Goal: Task Accomplishment & Management: Manage account settings

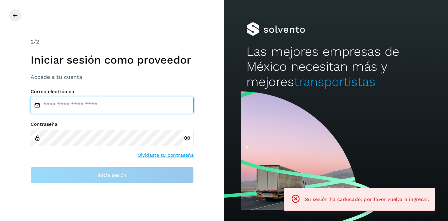
type input "**********"
click at [109, 106] on input "**********" at bounding box center [112, 105] width 163 height 16
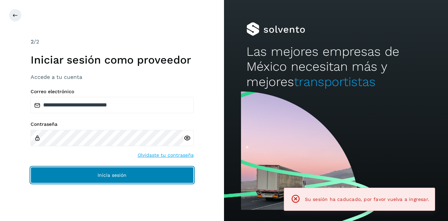
click at [134, 177] on button "Inicia sesión" at bounding box center [112, 175] width 163 height 16
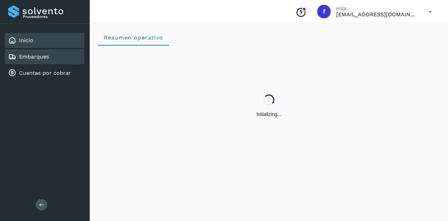
click at [44, 59] on link "Embarques" at bounding box center [34, 56] width 30 height 6
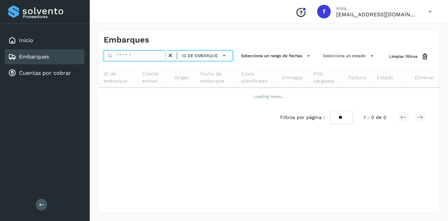
click at [124, 57] on input "text" at bounding box center [135, 55] width 63 height 11
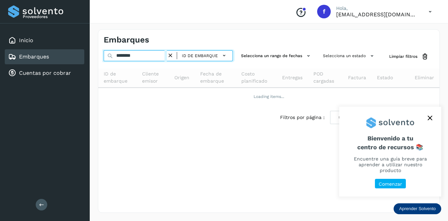
type input "********"
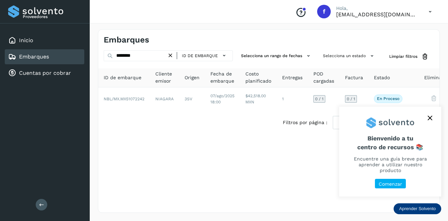
click at [430, 118] on icon "close," at bounding box center [429, 118] width 5 height 5
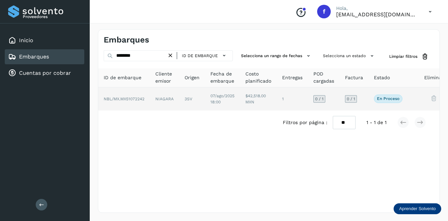
click at [277, 106] on td "$42,518.00 MXN" at bounding box center [292, 98] width 31 height 23
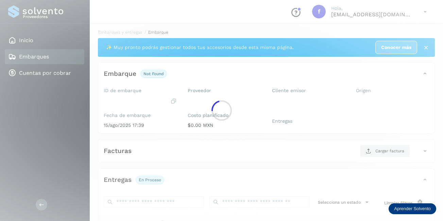
click at [240, 104] on div at bounding box center [221, 110] width 443 height 221
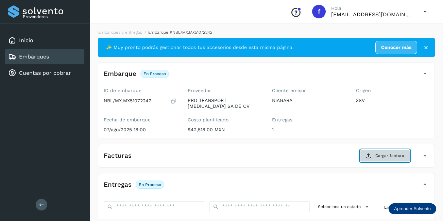
click at [380, 156] on span "Cargar factura" at bounding box center [389, 156] width 29 height 6
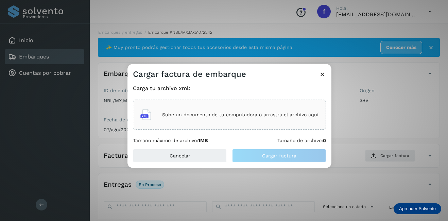
click at [175, 107] on div "Sube un documento de tu computadora o arrastra el archivo aquí" at bounding box center [229, 114] width 178 height 18
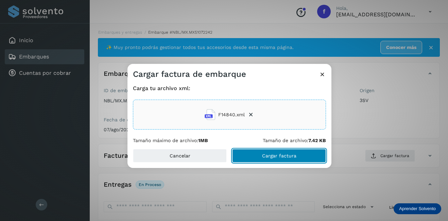
click at [266, 151] on button "Cargar factura" at bounding box center [279, 156] width 94 height 14
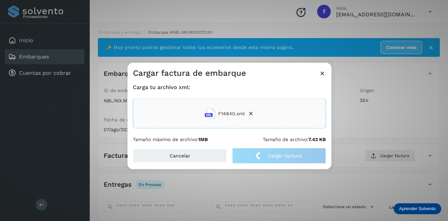
click at [370, 113] on div "Cargar factura de embarque Carga tu archivo xml: F14840.xml Tamaño máximo de ar…" at bounding box center [224, 110] width 448 height 221
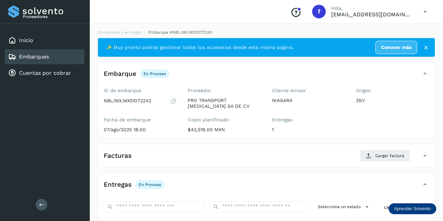
scroll to position [106, 0]
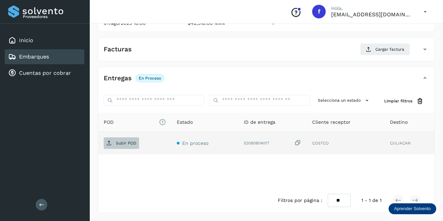
click at [126, 143] on p "Subir POD" at bounding box center [126, 143] width 20 height 5
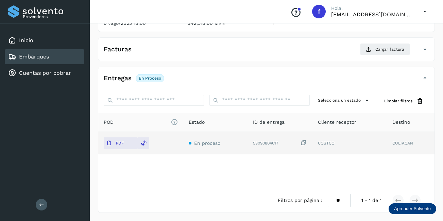
scroll to position [0, 0]
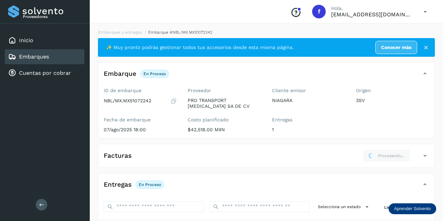
click at [64, 58] on div "Embarques" at bounding box center [44, 56] width 79 height 15
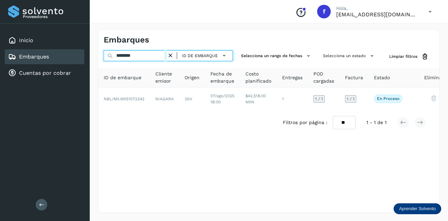
drag, startPoint x: 147, startPoint y: 56, endPoint x: 102, endPoint y: 61, distance: 45.5
click at [105, 56] on input "********" at bounding box center [135, 55] width 63 height 11
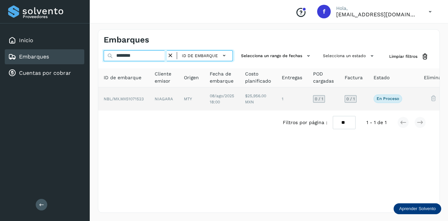
type input "********"
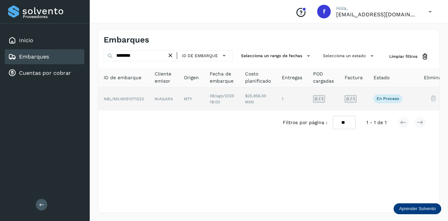
click at [204, 98] on td "MTY" at bounding box center [221, 98] width 35 height 23
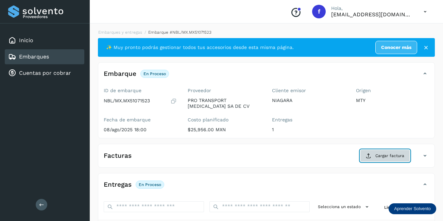
click at [391, 156] on span "Cargar factura" at bounding box center [389, 156] width 29 height 6
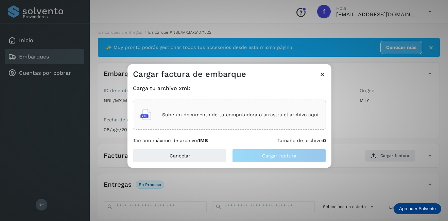
click at [196, 115] on p "Sube un documento de tu computadora o arrastra el archivo aquí" at bounding box center [240, 115] width 156 height 6
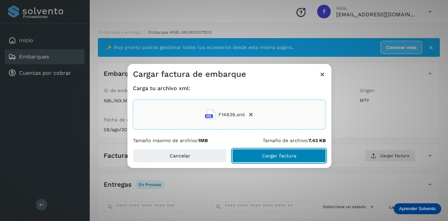
click at [255, 155] on button "Cargar factura" at bounding box center [279, 156] width 94 height 14
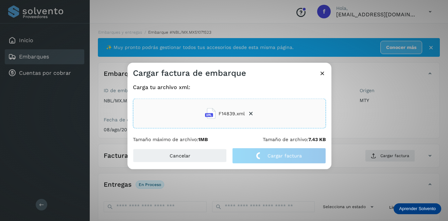
click at [273, 139] on p "Tamaño de archivo: 7.43 KB" at bounding box center [294, 140] width 63 height 6
click at [375, 120] on div "Cargar factura de embarque Carga tu archivo xml: F14839.xml Tamaño máximo de ar…" at bounding box center [224, 110] width 448 height 221
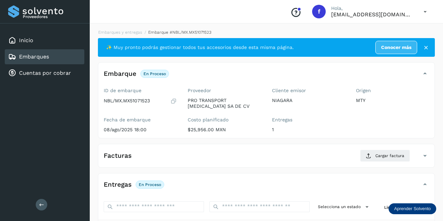
scroll to position [106, 0]
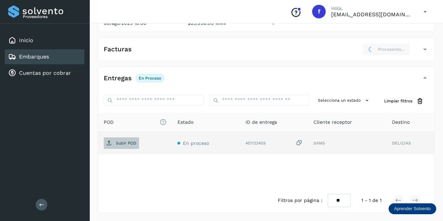
click at [126, 144] on p "Subir POD" at bounding box center [126, 143] width 20 height 5
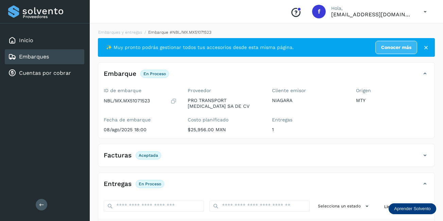
scroll to position [68, 0]
